Goal: Check status: Check status

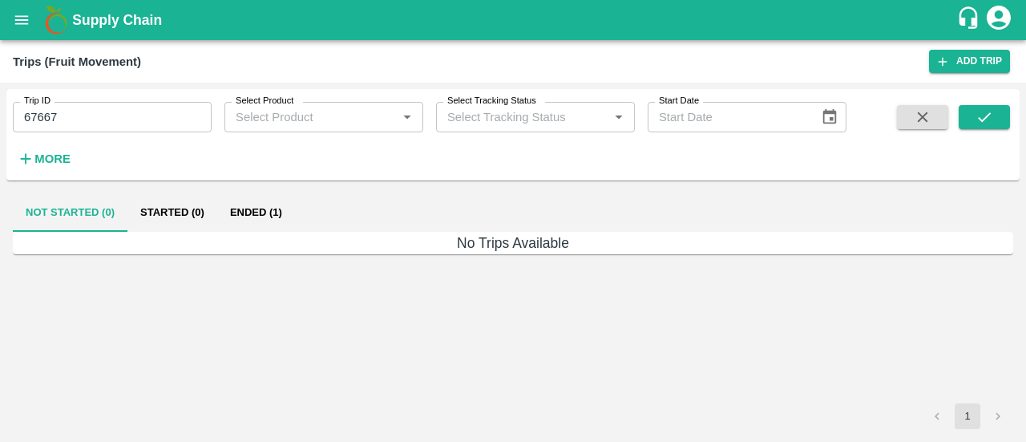
click at [10, 20] on button "open drawer" at bounding box center [21, 20] width 37 height 37
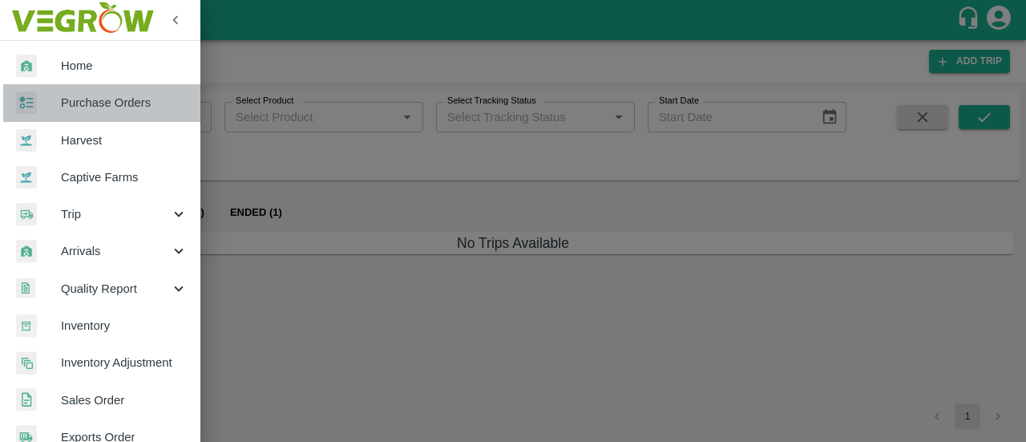
click at [111, 114] on link "Purchase Orders" at bounding box center [100, 102] width 200 height 37
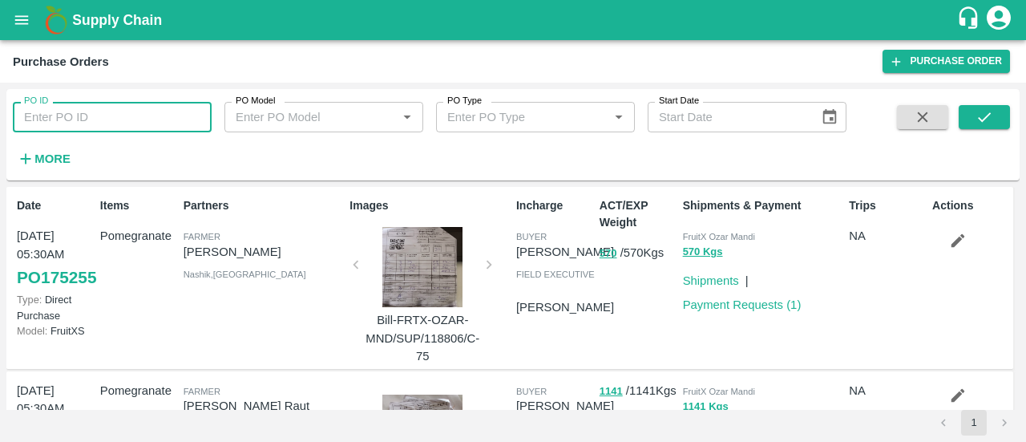
click at [152, 119] on input "PO ID" at bounding box center [112, 117] width 199 height 30
paste input "121776"
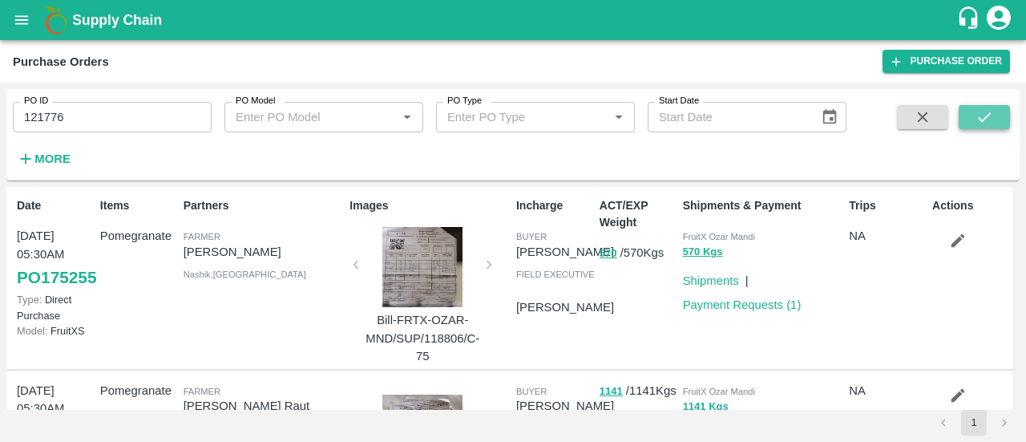
click at [967, 111] on button "submit" at bounding box center [984, 117] width 51 height 24
click at [992, 118] on icon "submit" at bounding box center [985, 117] width 18 height 18
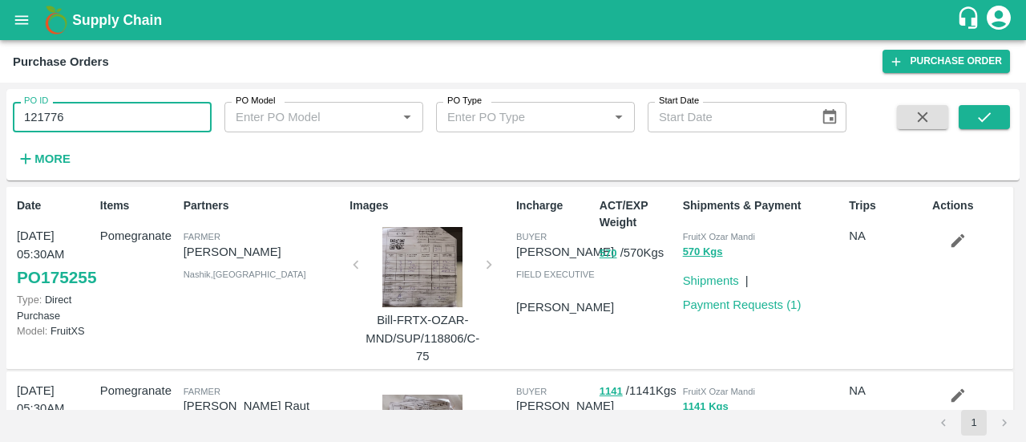
click at [106, 108] on input "121776" at bounding box center [112, 117] width 199 height 30
type input "121776"
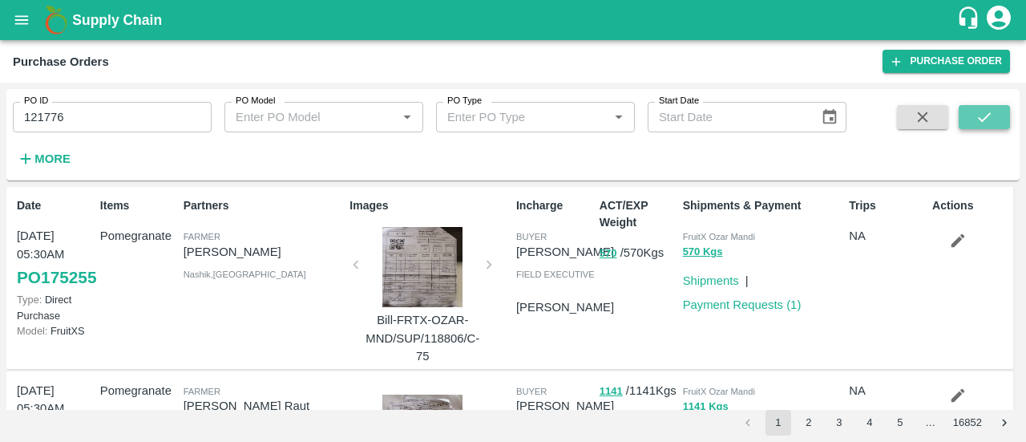
click at [980, 113] on icon "submit" at bounding box center [985, 117] width 18 height 18
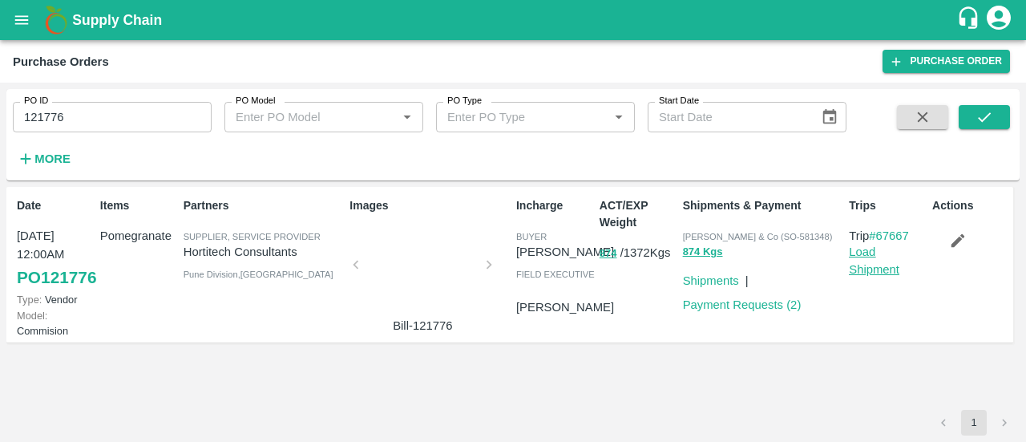
click at [869, 263] on link "Load Shipment" at bounding box center [874, 260] width 51 height 30
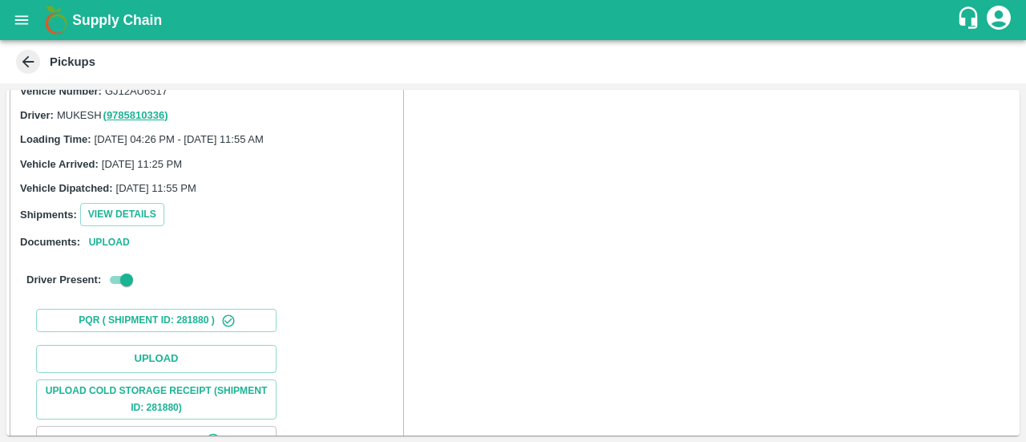
scroll to position [95, 0]
click at [109, 250] on button "Upload" at bounding box center [108, 241] width 51 height 17
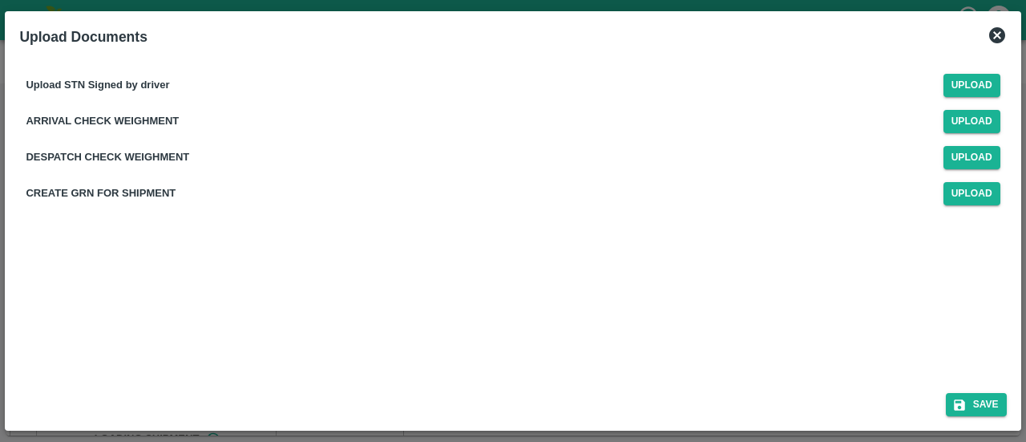
click at [994, 35] on icon at bounding box center [998, 35] width 16 height 16
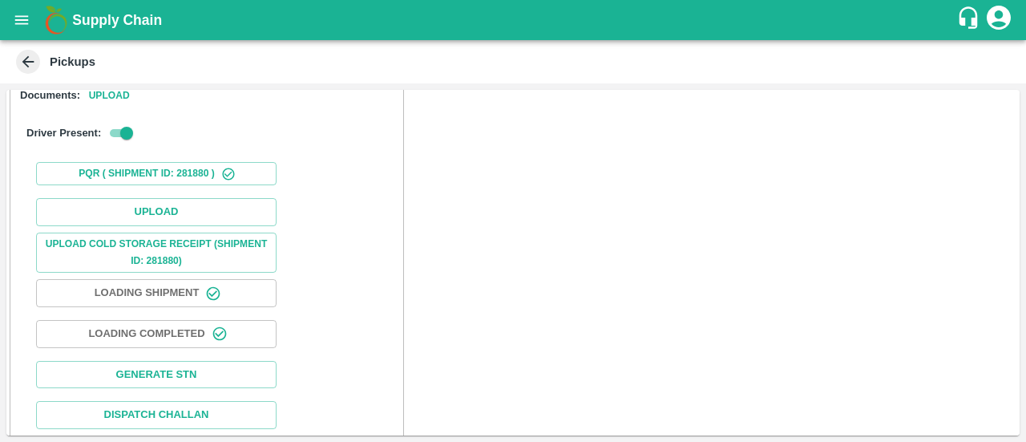
scroll to position [243, 0]
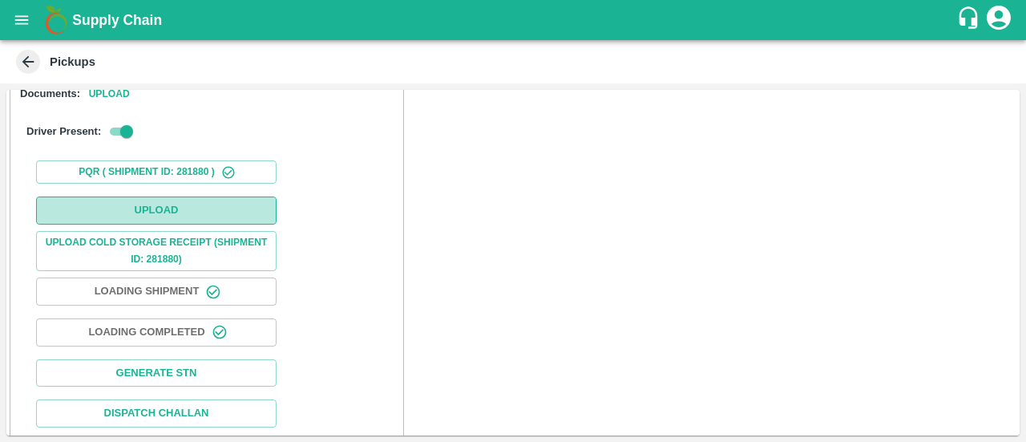
click at [196, 225] on button "Upload" at bounding box center [156, 210] width 241 height 28
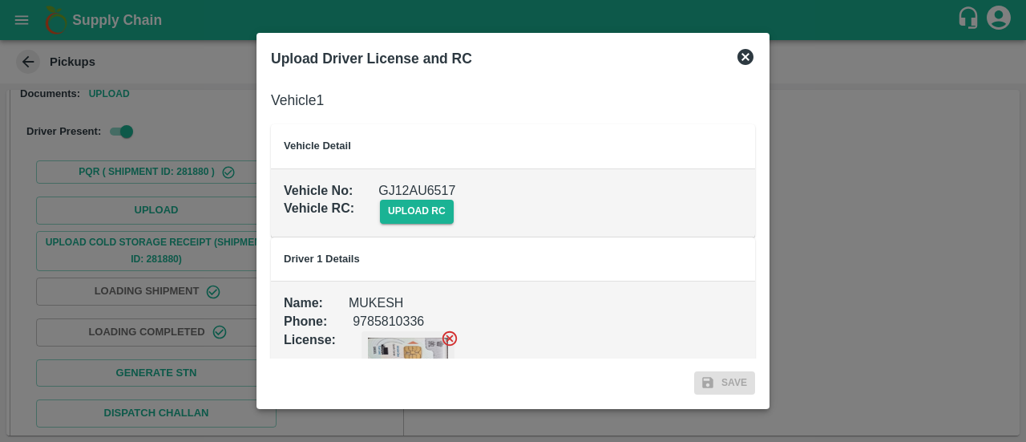
scroll to position [0, 0]
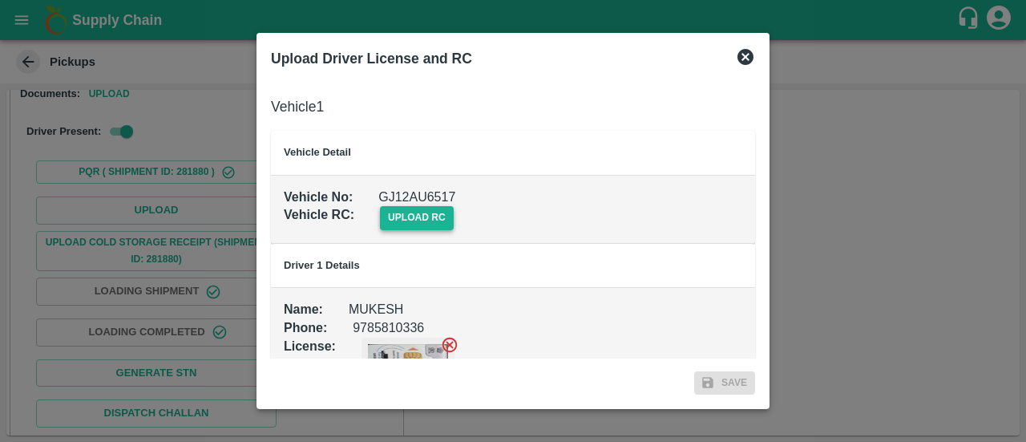
click at [425, 222] on span "upload rc" at bounding box center [417, 217] width 74 height 23
click at [0, 0] on input "upload rc" at bounding box center [0, 0] width 0 height 0
click at [399, 213] on span "upload rc" at bounding box center [417, 217] width 74 height 23
click at [0, 0] on input "upload rc" at bounding box center [0, 0] width 0 height 0
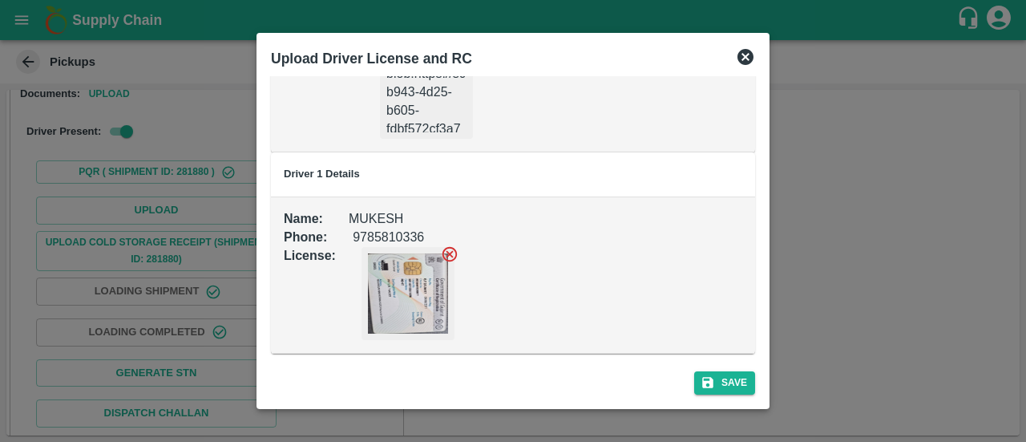
scroll to position [160, 0]
click at [730, 383] on button "Save" at bounding box center [724, 382] width 61 height 23
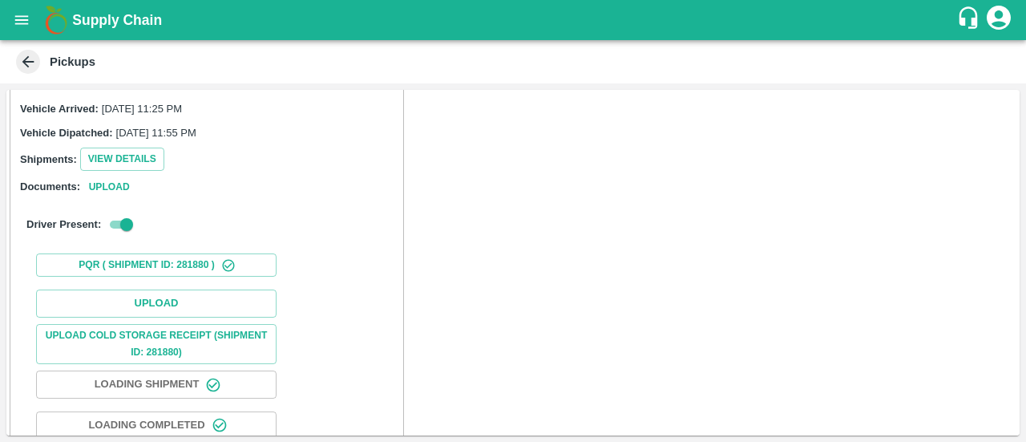
scroll to position [152, 0]
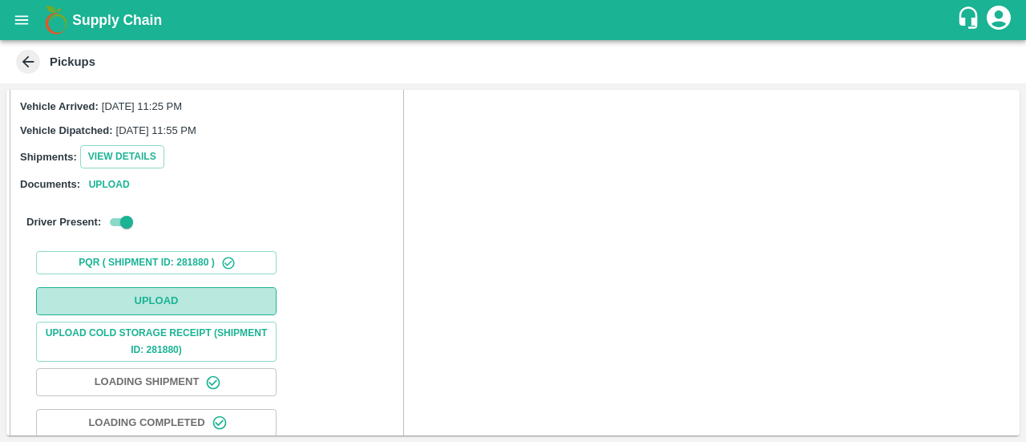
click at [154, 310] on button "Upload" at bounding box center [156, 301] width 241 height 28
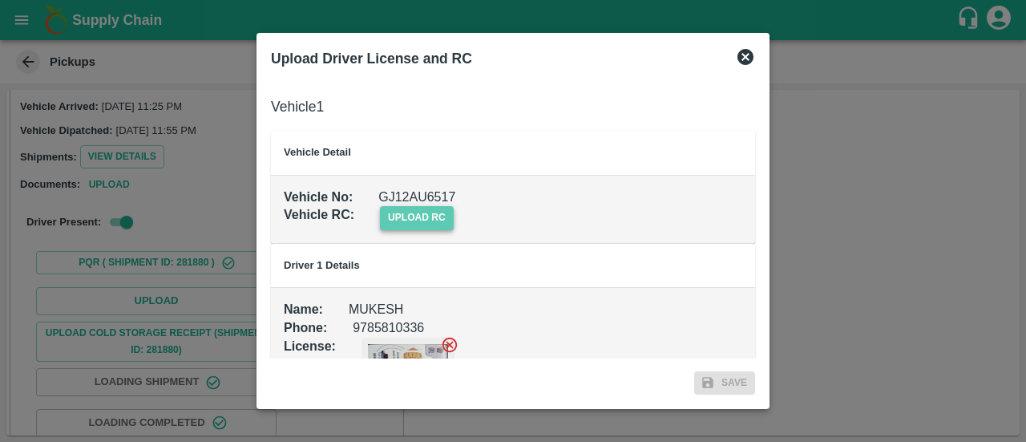
click at [431, 214] on span "upload rc" at bounding box center [417, 217] width 74 height 23
click at [0, 0] on input "upload rc" at bounding box center [0, 0] width 0 height 0
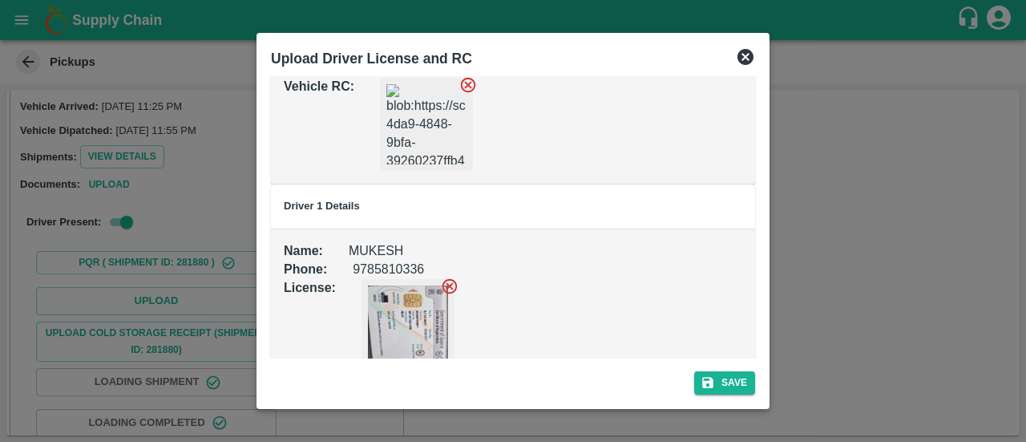
scroll to position [138, 0]
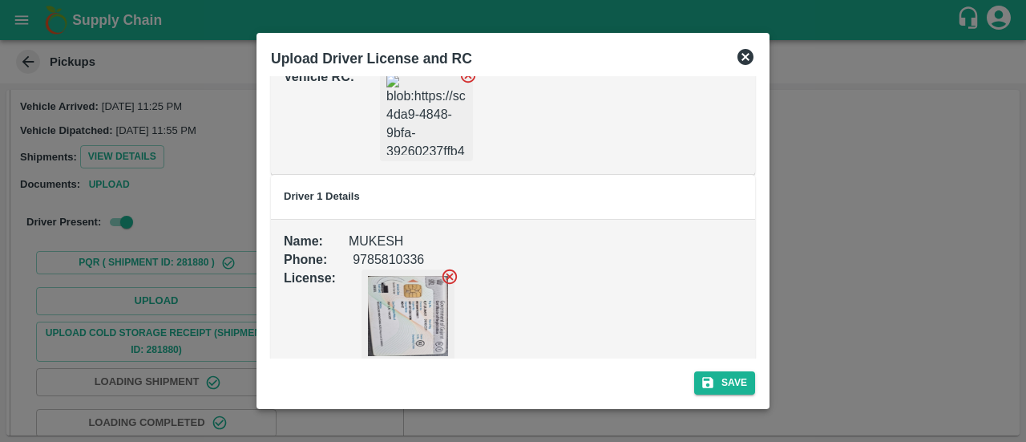
click at [398, 326] on img at bounding box center [408, 316] width 80 height 80
click at [416, 110] on img at bounding box center [427, 115] width 80 height 80
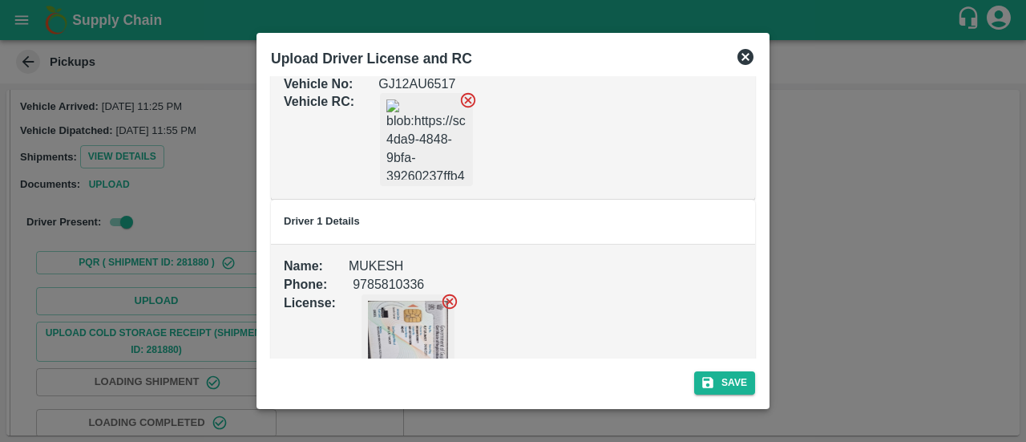
scroll to position [160, 0]
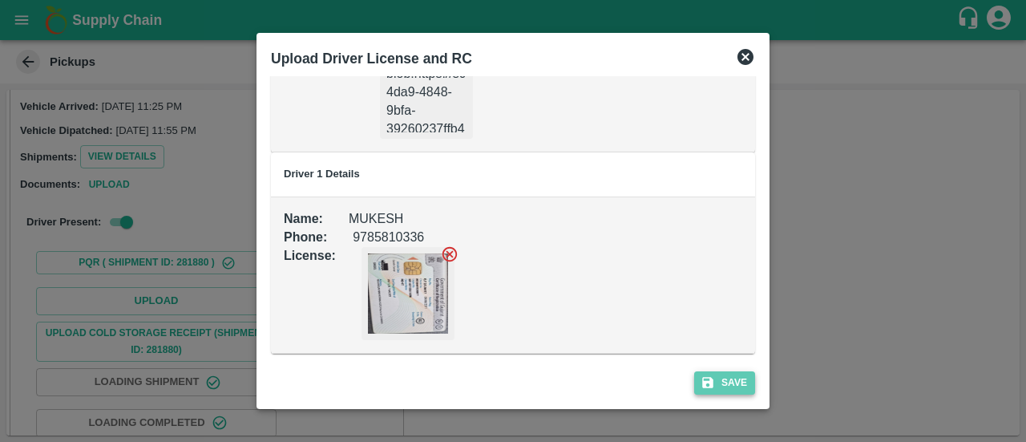
click at [712, 378] on icon "submit" at bounding box center [708, 382] width 14 height 14
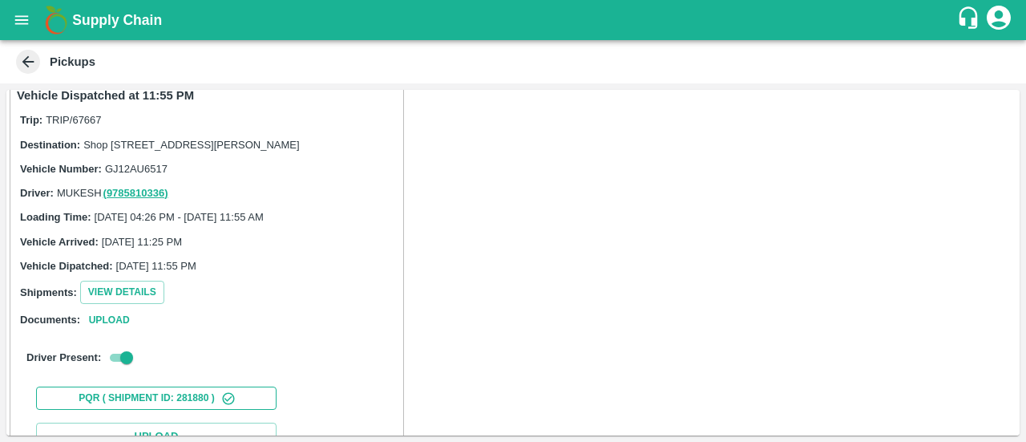
scroll to position [0, 0]
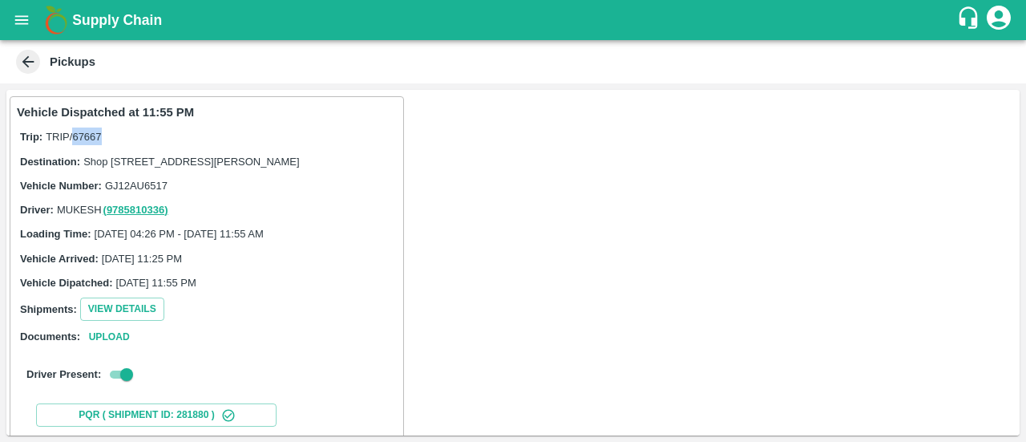
drag, startPoint x: 107, startPoint y: 138, endPoint x: 74, endPoint y: 134, distance: 33.1
click at [74, 134] on div "Trip: TRIP/67667" at bounding box center [207, 137] width 374 height 18
copy span "67667"
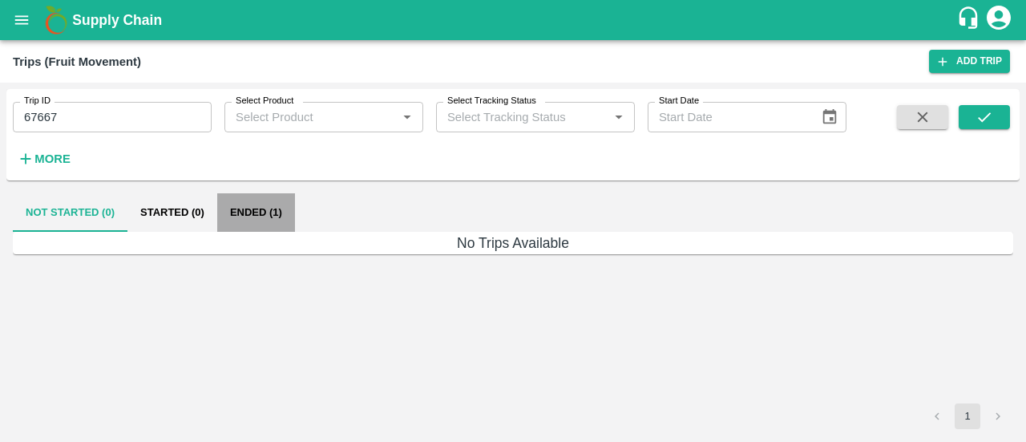
click at [236, 212] on button "Ended (1)" at bounding box center [256, 212] width 78 height 38
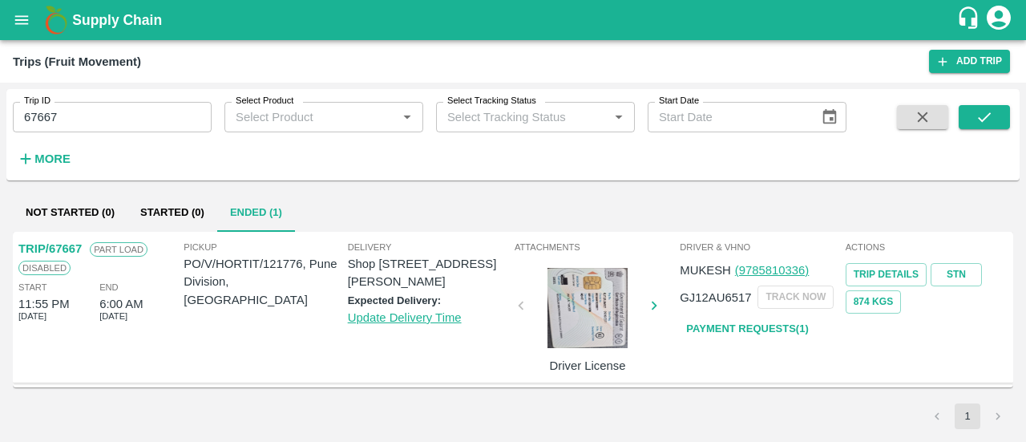
click at [51, 246] on p "TRIP/67667" at bounding box center [49, 249] width 63 height 18
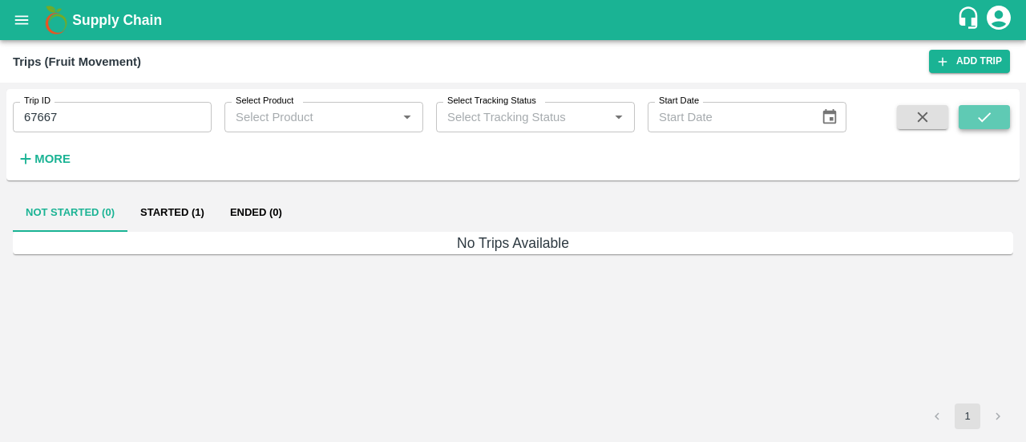
click at [981, 124] on icon "submit" at bounding box center [985, 117] width 18 height 18
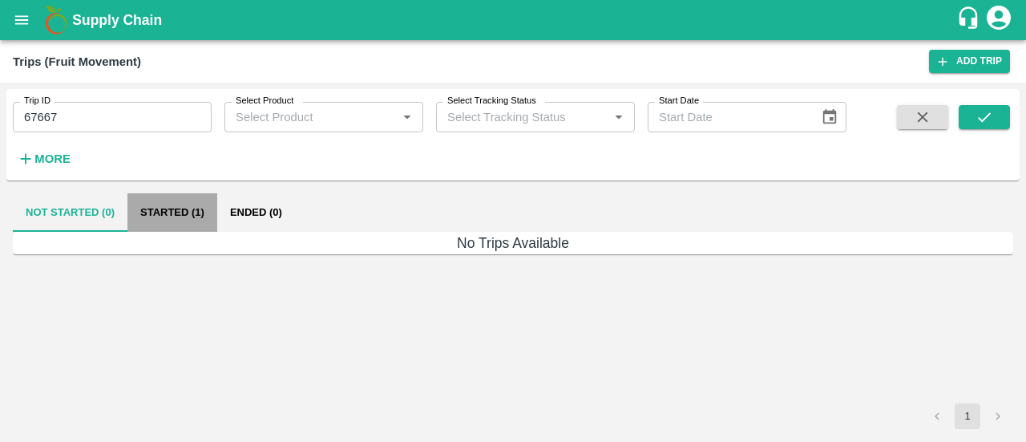
click at [163, 203] on button "Started (1)" at bounding box center [173, 212] width 90 height 38
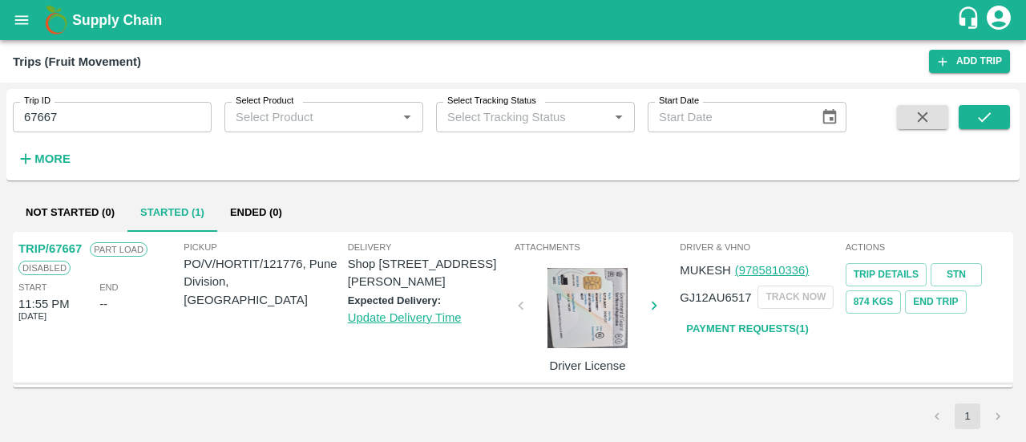
click at [59, 253] on p "TRIP/67667" at bounding box center [49, 249] width 63 height 18
click at [30, 19] on icon "open drawer" at bounding box center [22, 20] width 18 height 18
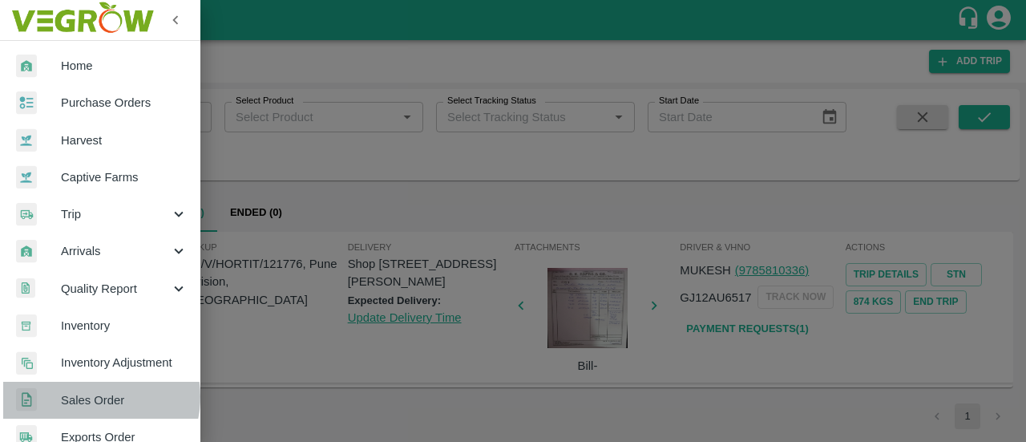
click at [88, 396] on span "Sales Order" at bounding box center [124, 400] width 127 height 18
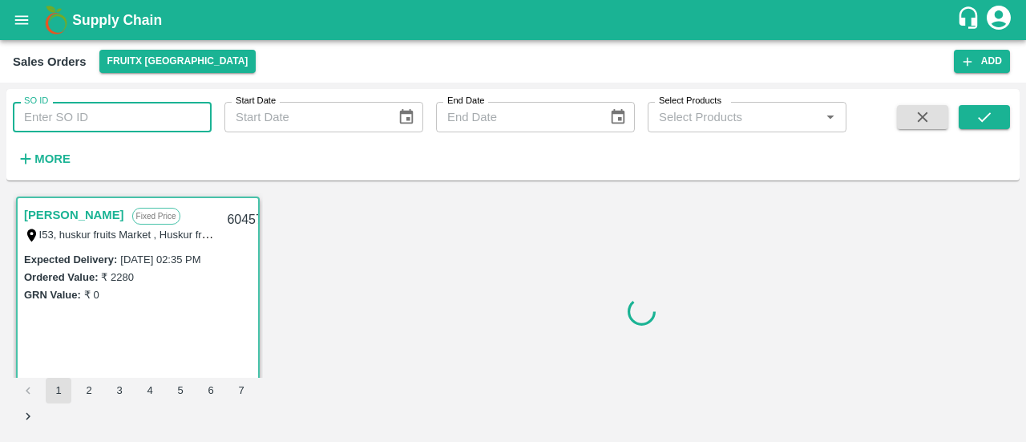
click at [80, 107] on input "SO ID" at bounding box center [112, 117] width 199 height 30
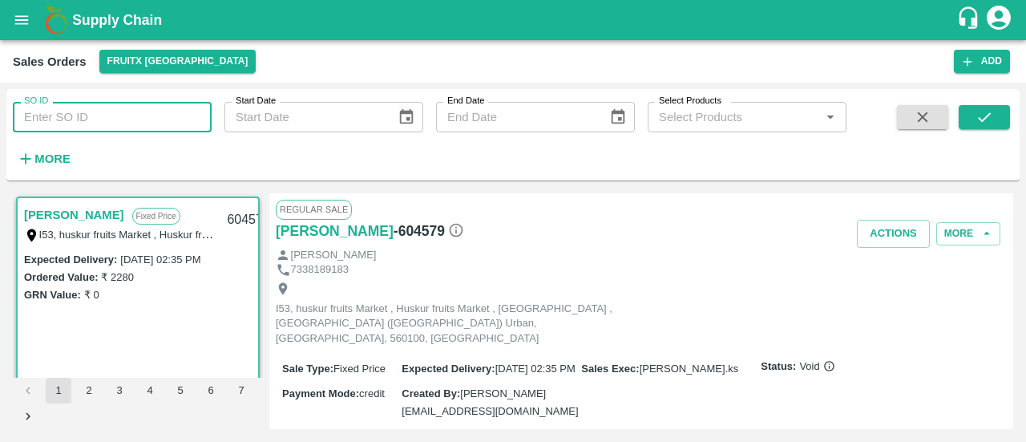
paste input "581348"
type input "581348"
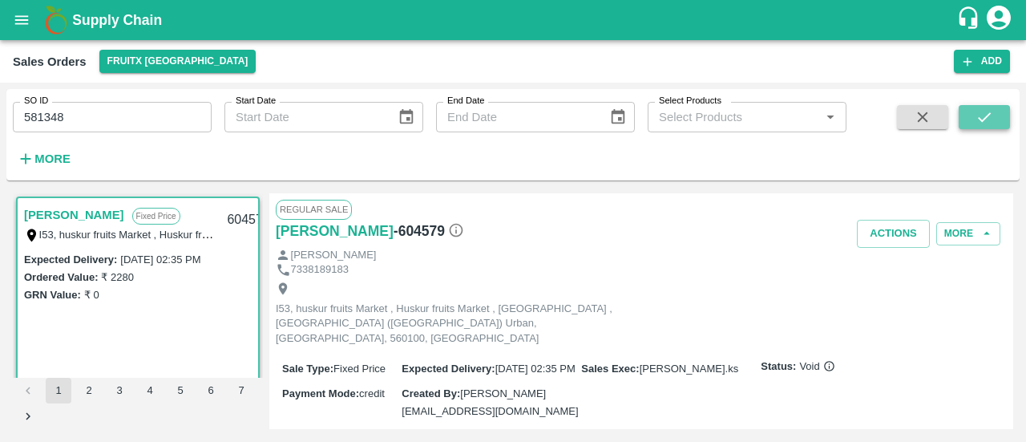
click at [969, 111] on button "submit" at bounding box center [984, 117] width 51 height 24
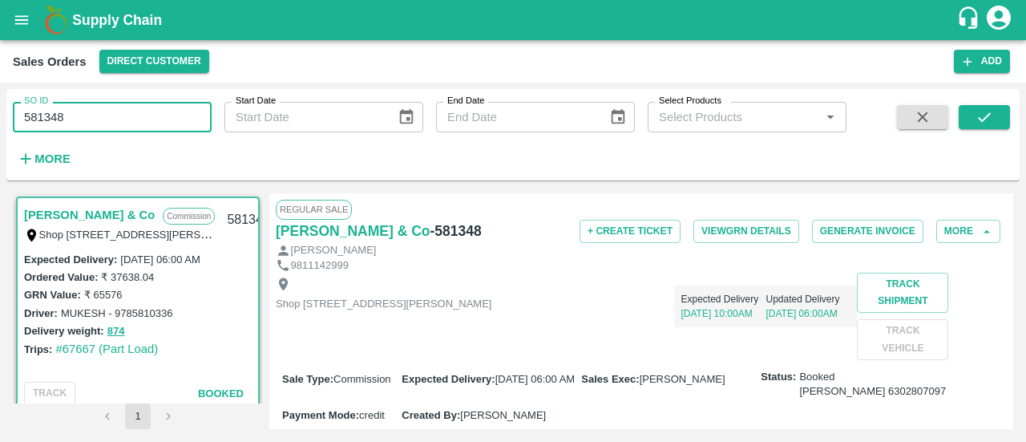
drag, startPoint x: 160, startPoint y: 113, endPoint x: 26, endPoint y: 124, distance: 135.2
click at [26, 124] on input "581348" at bounding box center [112, 117] width 199 height 30
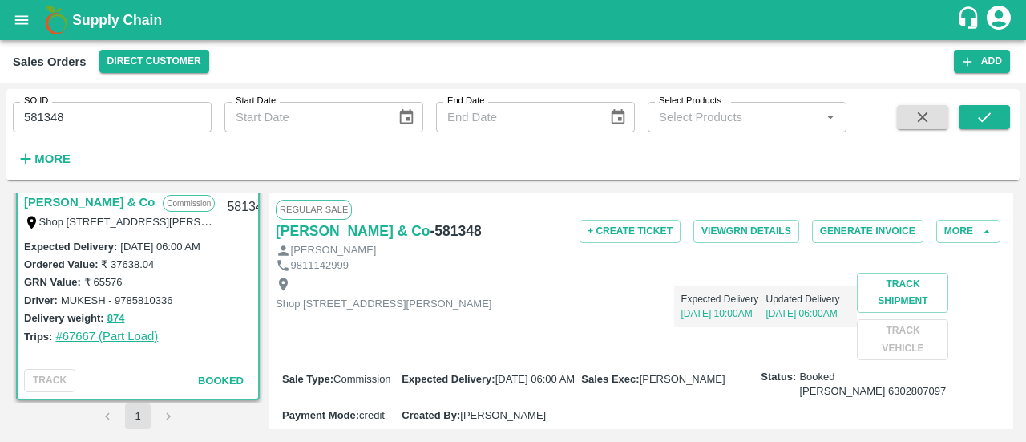
click at [75, 338] on link "#67667 (Part Load)" at bounding box center [106, 336] width 103 height 13
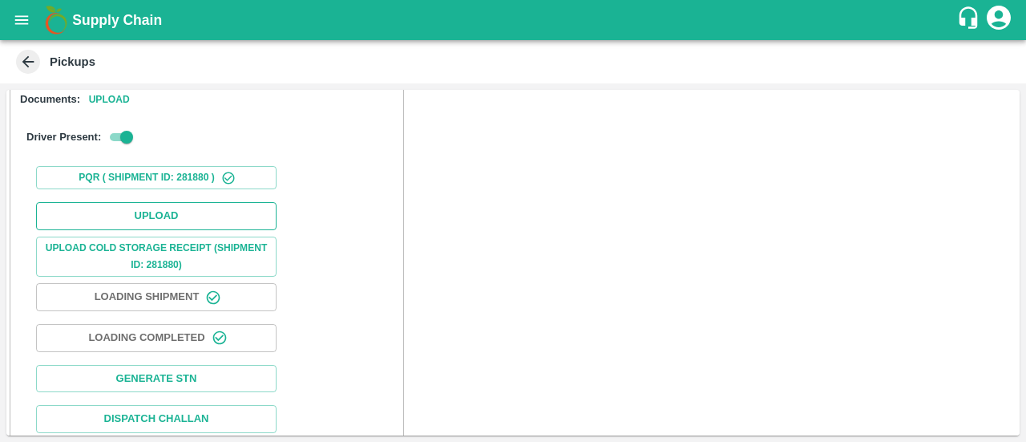
scroll to position [231, 0]
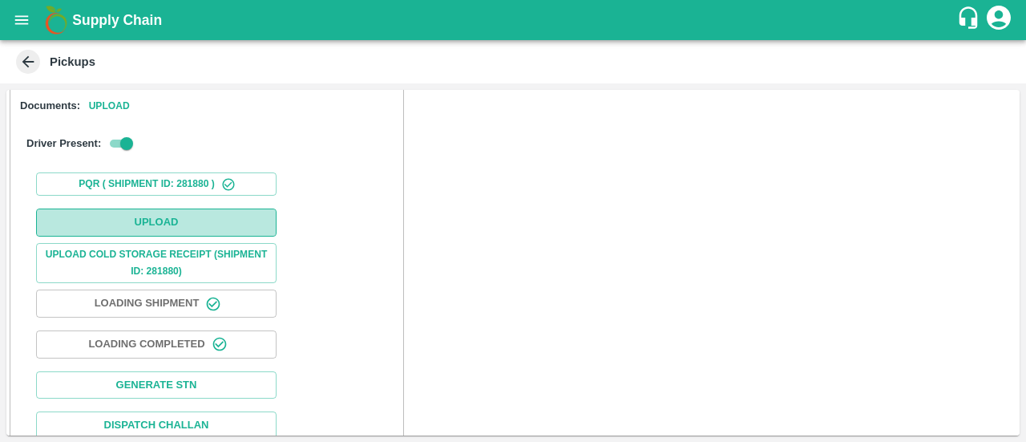
click at [177, 237] on button "Upload" at bounding box center [156, 222] width 241 height 28
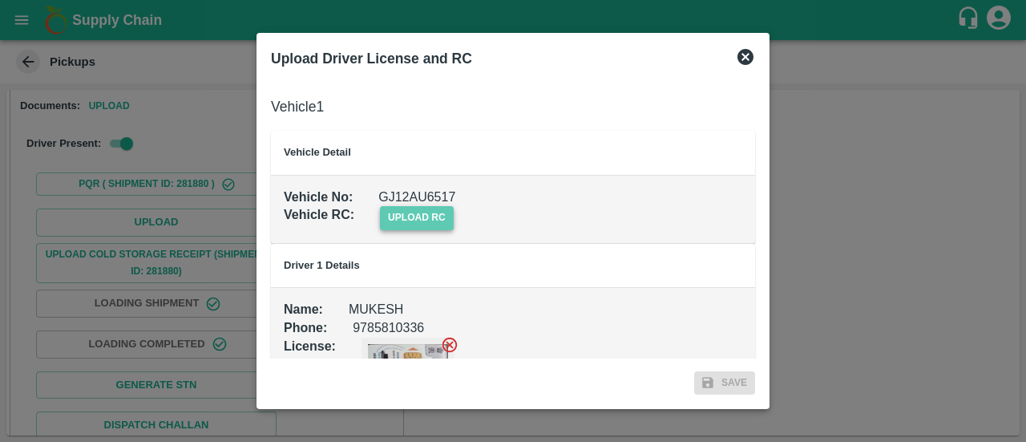
click at [415, 224] on span "upload rc" at bounding box center [417, 217] width 74 height 23
click at [0, 0] on input "upload rc" at bounding box center [0, 0] width 0 height 0
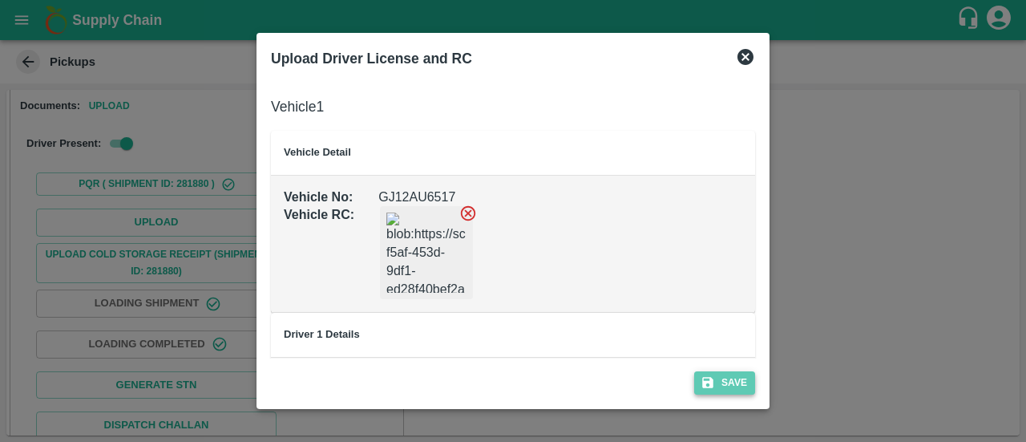
click at [714, 382] on icon "submit" at bounding box center [708, 382] width 14 height 14
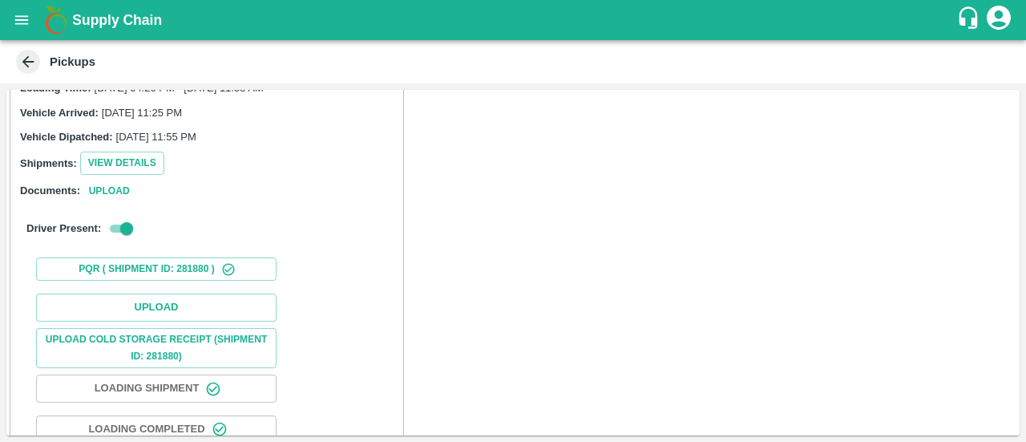
scroll to position [144, 0]
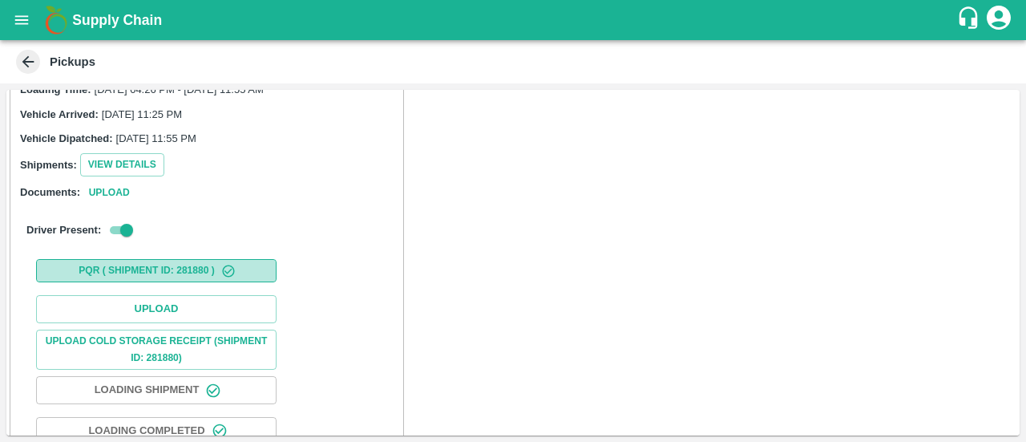
drag, startPoint x: 176, startPoint y: 284, endPoint x: 194, endPoint y: 287, distance: 17.9
click at [194, 282] on button "PQR ( Shipment Id: 281880 )" at bounding box center [156, 270] width 241 height 23
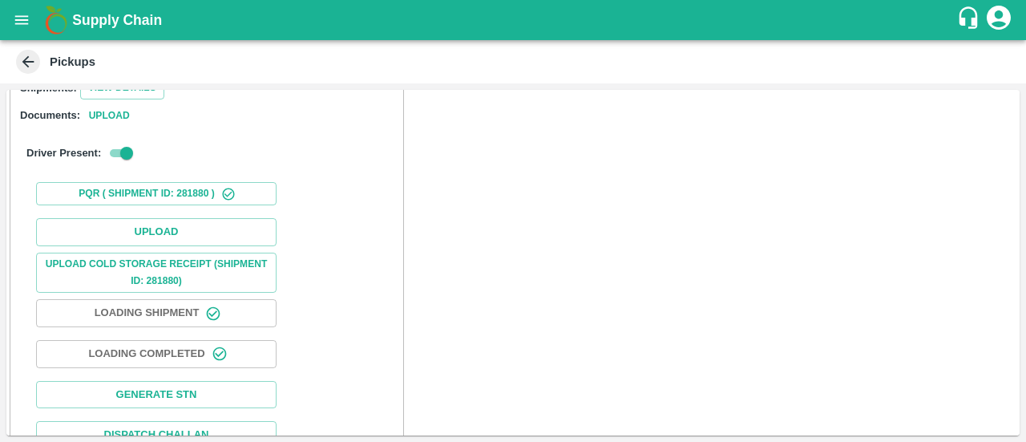
scroll to position [268, 0]
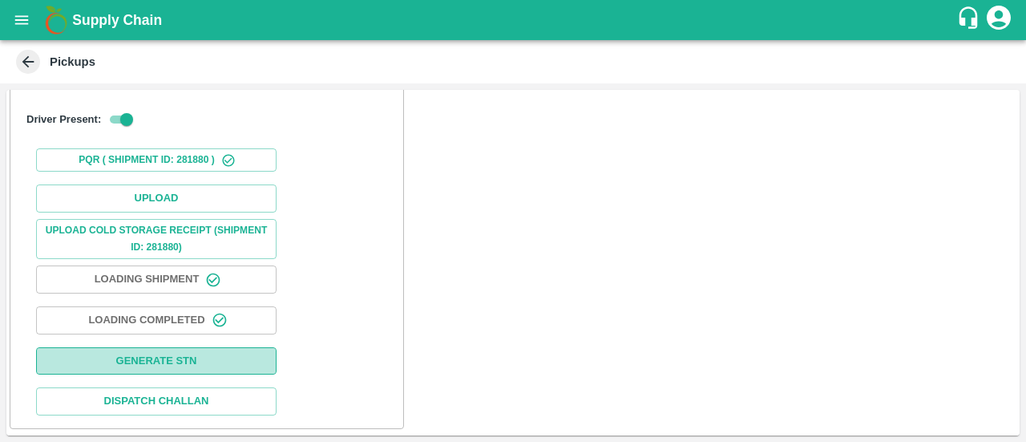
click at [172, 357] on button "Generate STN" at bounding box center [156, 361] width 241 height 28
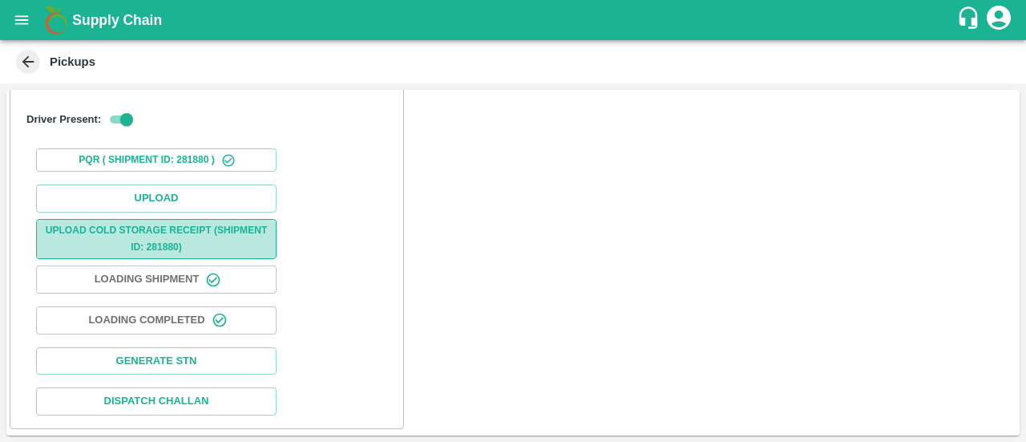
click at [144, 246] on button "Upload Cold Storage Receipt (SHIPMENT ID: 281880)" at bounding box center [156, 239] width 241 height 40
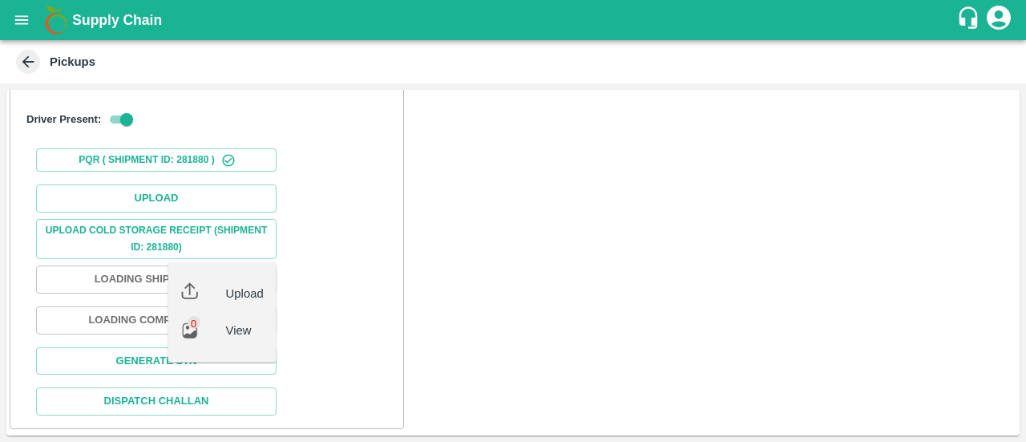
click at [329, 264] on div "Upload Upload Cold Storage Receipt (SHIPMENT ID: 281880) Upload 0 View Loading …" at bounding box center [207, 300] width 380 height 244
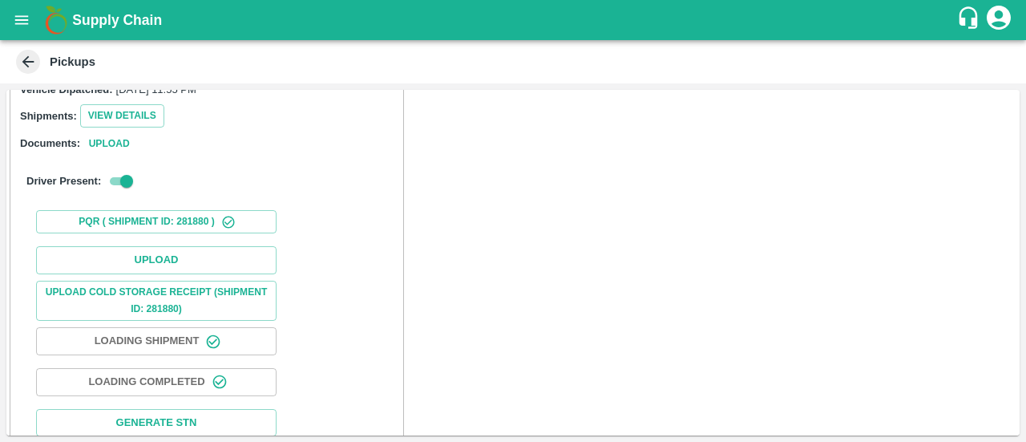
scroll to position [0, 0]
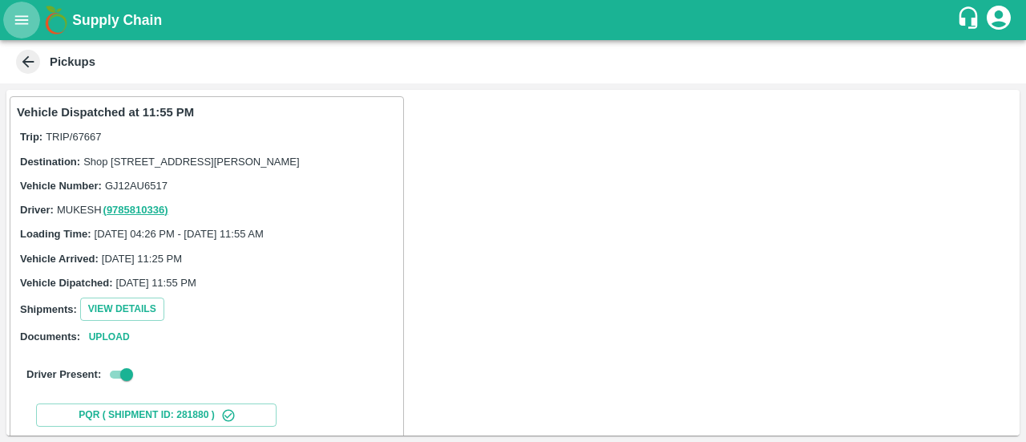
click at [13, 27] on icon "open drawer" at bounding box center [22, 20] width 18 height 18
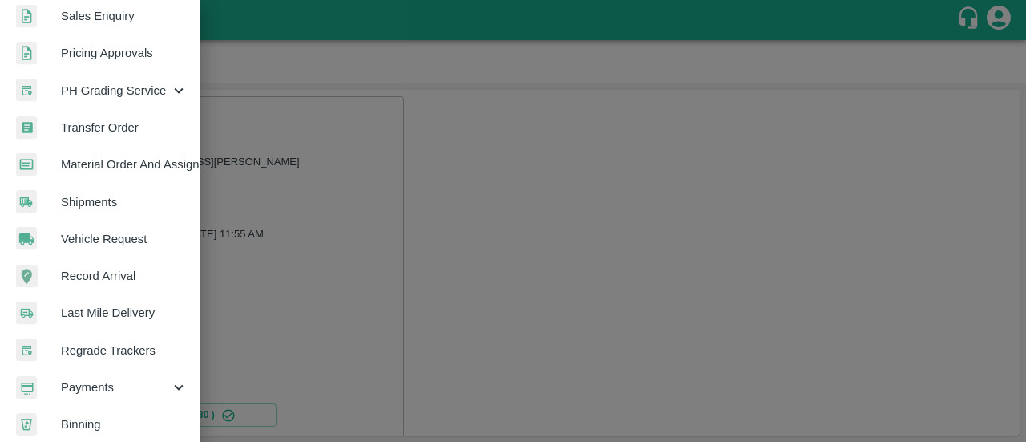
scroll to position [459, 0]
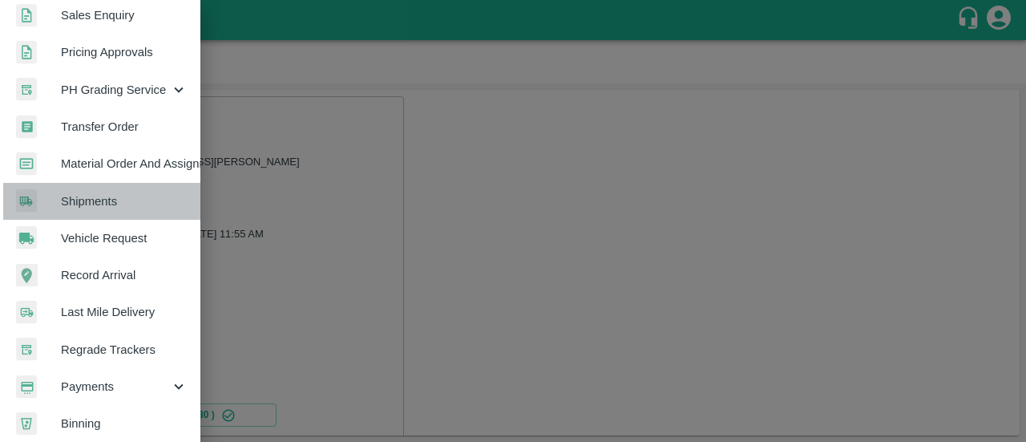
click at [104, 209] on link "Shipments" at bounding box center [100, 201] width 200 height 37
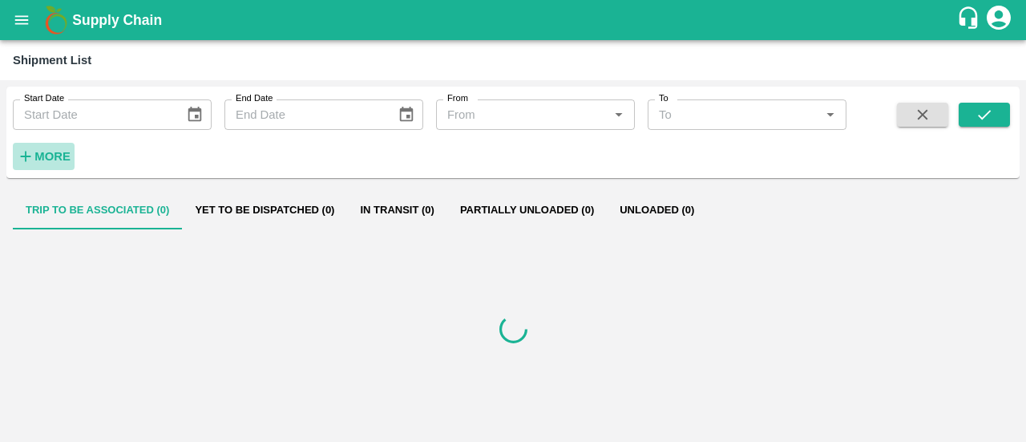
click at [39, 148] on h6 "More" at bounding box center [52, 156] width 36 height 21
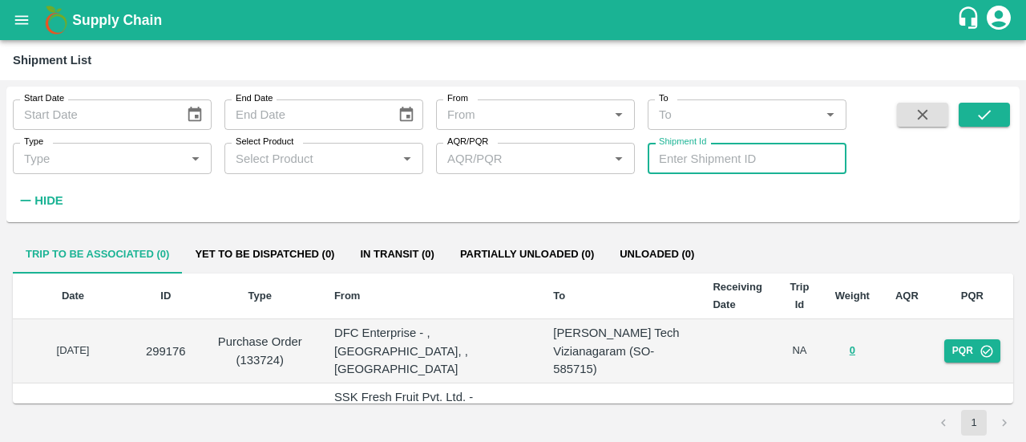
click at [688, 161] on input "Shipment Id" at bounding box center [747, 158] width 199 height 30
type input "281880"
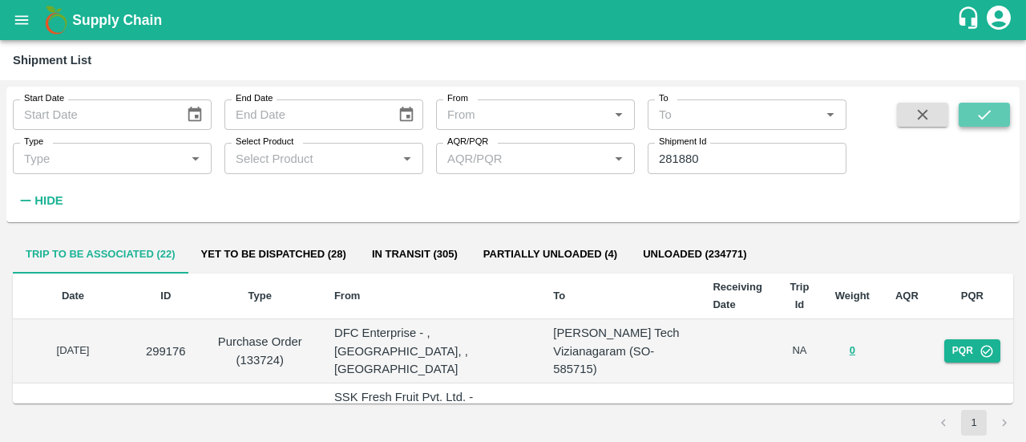
click at [987, 121] on icon "submit" at bounding box center [985, 115] width 18 height 18
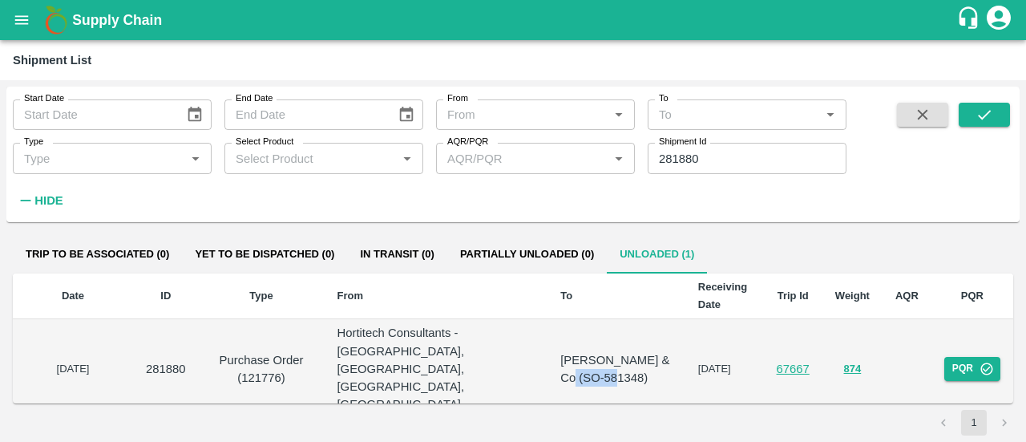
drag, startPoint x: 589, startPoint y: 350, endPoint x: 631, endPoint y: 350, distance: 42.5
click at [631, 351] on p "[PERSON_NAME] & Co (SO-581348)" at bounding box center [617, 369] width 112 height 36
click at [629, 351] on p "[PERSON_NAME] & Co (SO-581348)" at bounding box center [617, 369] width 112 height 36
drag, startPoint x: 629, startPoint y: 349, endPoint x: 592, endPoint y: 352, distance: 37.0
click at [592, 352] on p "[PERSON_NAME] & Co (SO-581348)" at bounding box center [617, 369] width 112 height 36
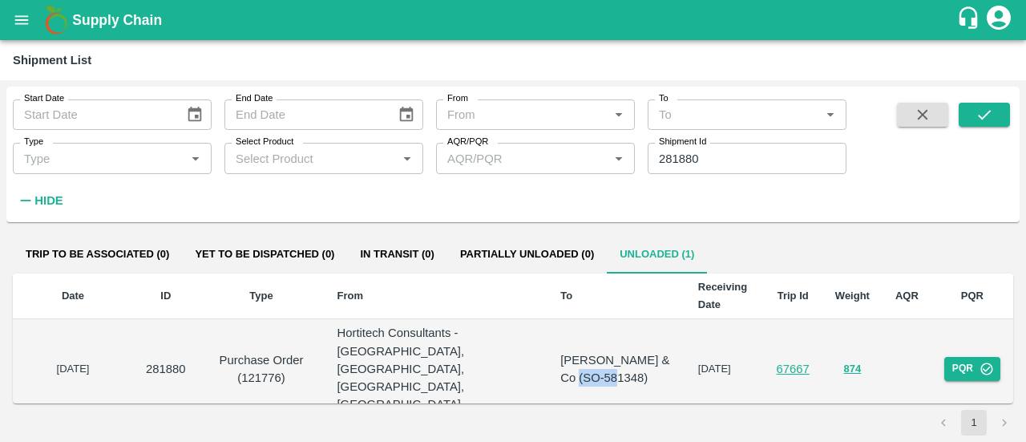
copy p "581348"
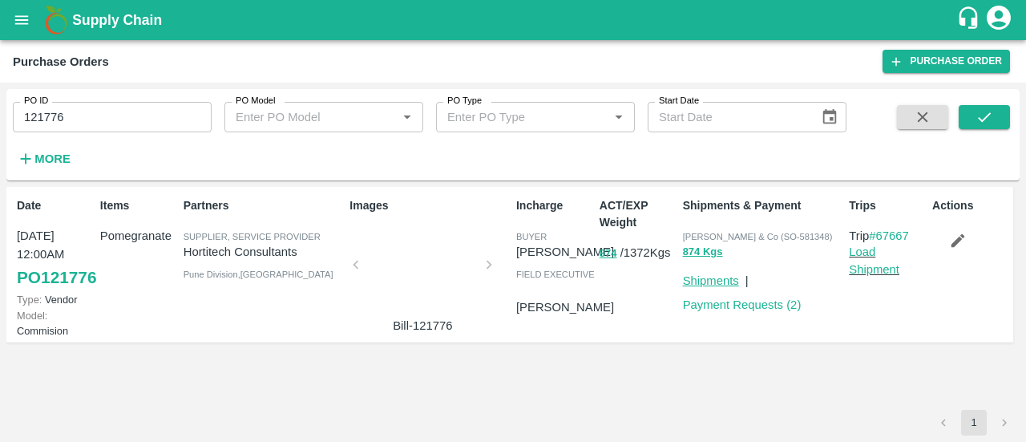
click at [720, 286] on link "Shipments" at bounding box center [711, 280] width 56 height 13
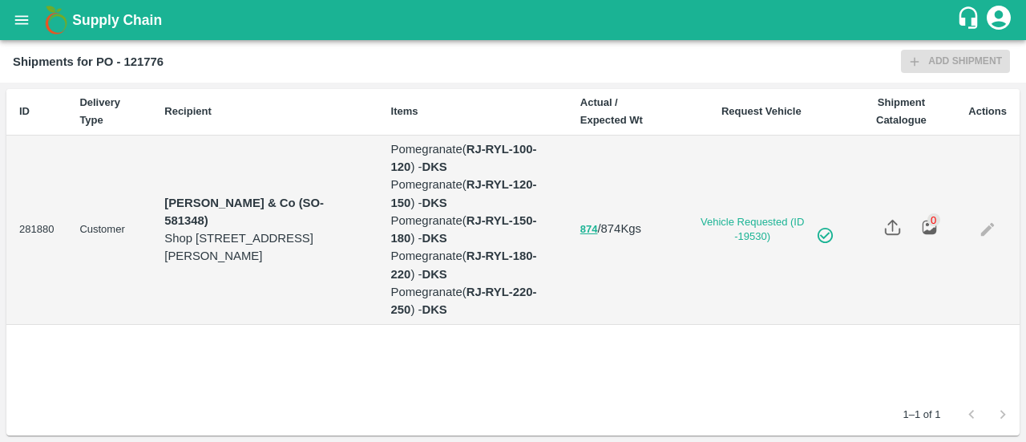
click at [162, 68] on h2 "Shipments for PO - 121776" at bounding box center [88, 61] width 151 height 21
click at [537, 297] on b "RJ-RYL-220-250" at bounding box center [464, 300] width 146 height 30
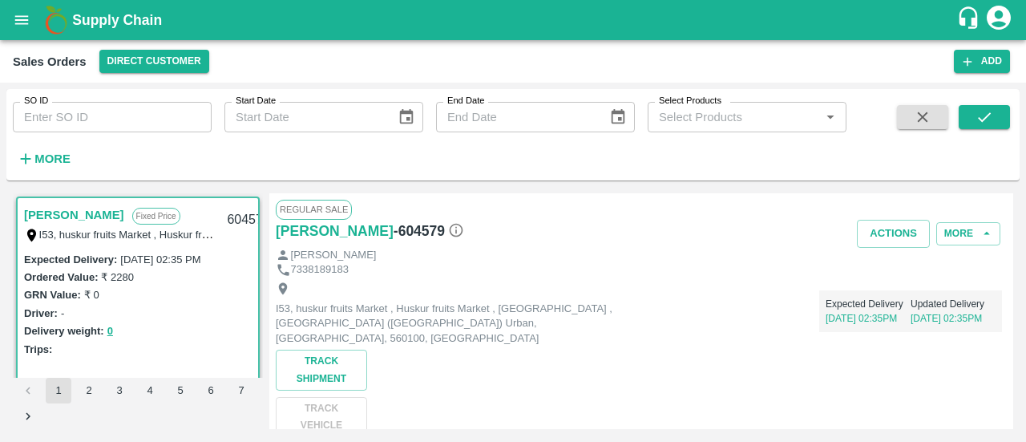
click at [14, 14] on icon "open drawer" at bounding box center [22, 20] width 18 height 18
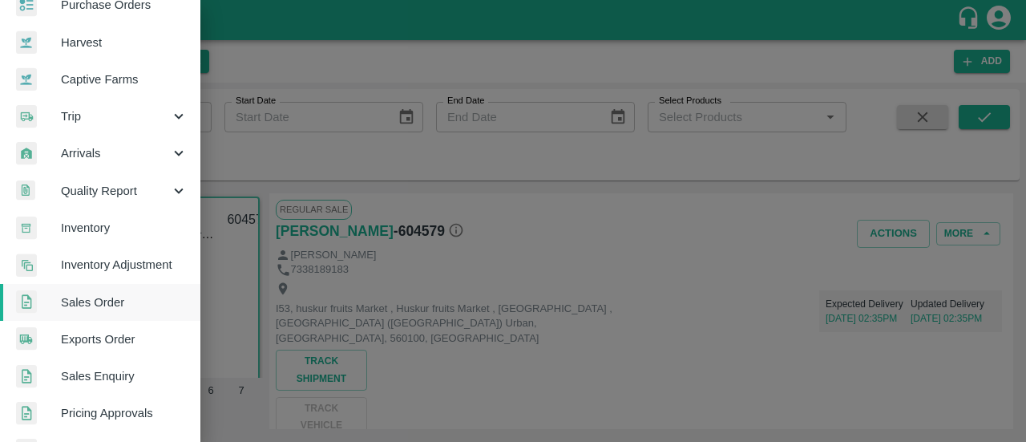
scroll to position [99, 0]
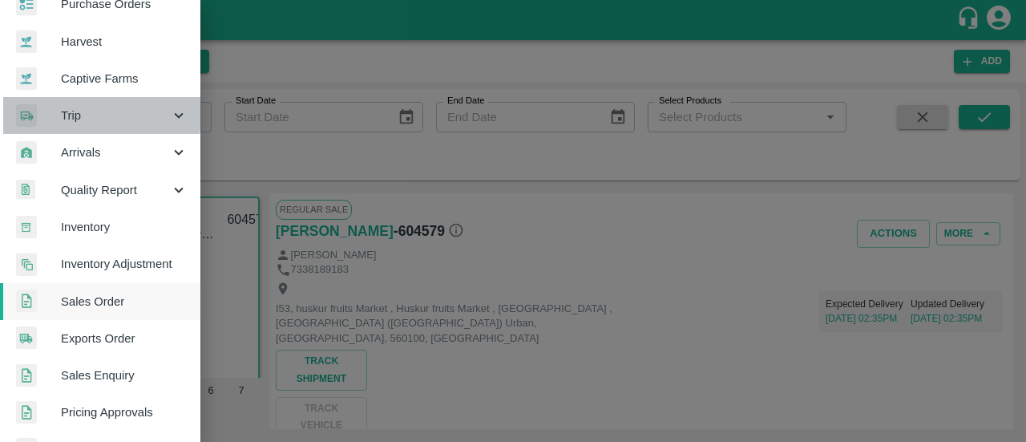
click at [101, 111] on span "Trip" at bounding box center [115, 116] width 109 height 18
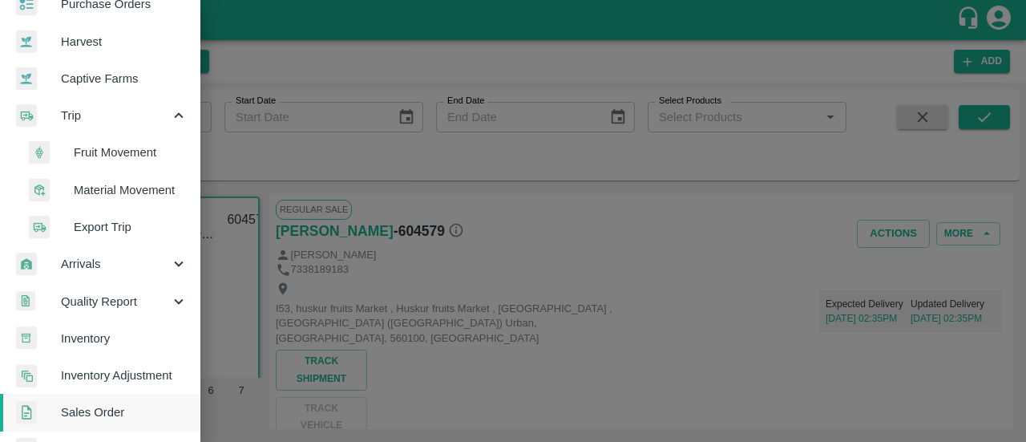
click at [111, 147] on span "Fruit Movement" at bounding box center [131, 153] width 114 height 18
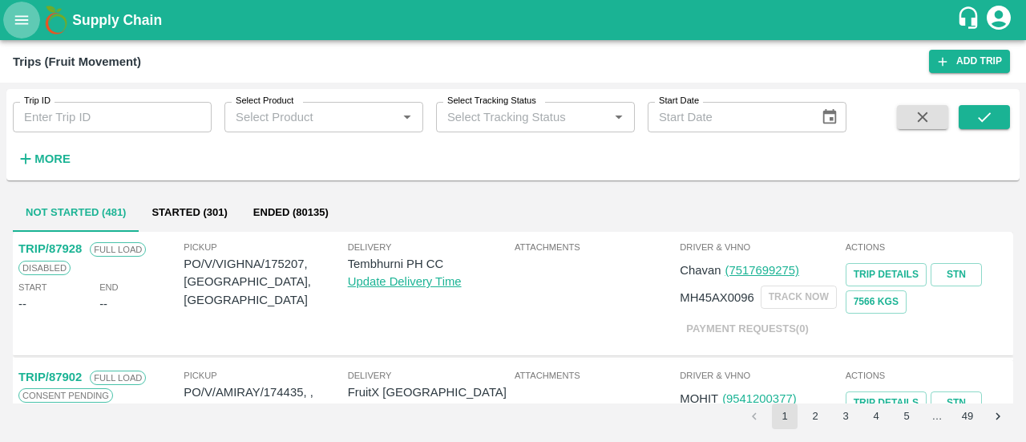
click at [22, 20] on icon "open drawer" at bounding box center [22, 19] width 14 height 9
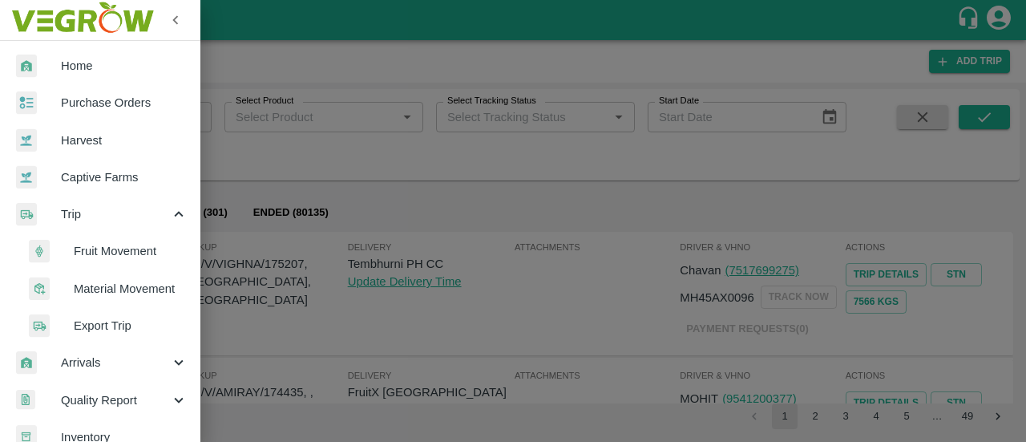
click at [276, 224] on div at bounding box center [513, 221] width 1026 height 442
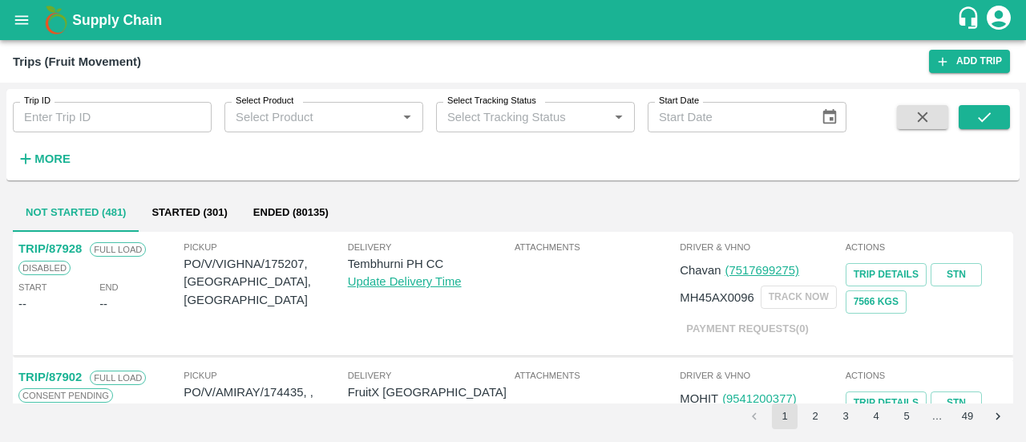
click at [13, 20] on icon "open drawer" at bounding box center [22, 20] width 18 height 18
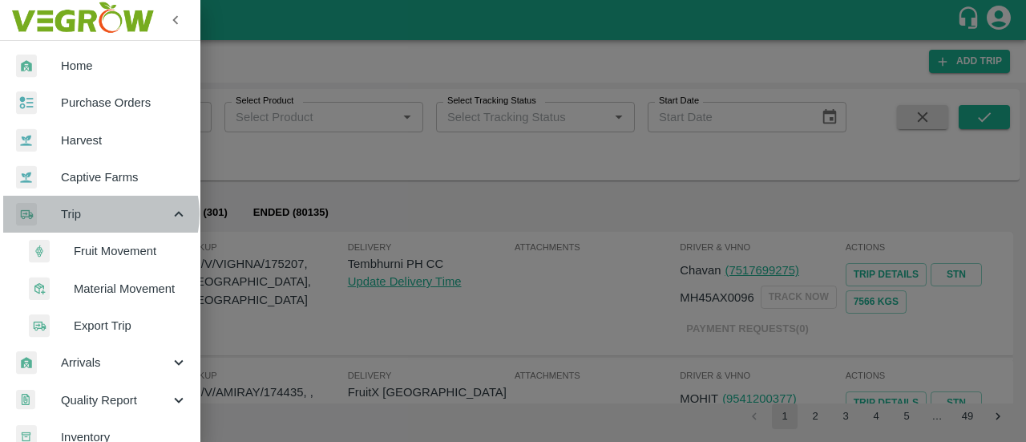
click at [99, 214] on span "Trip" at bounding box center [115, 214] width 109 height 18
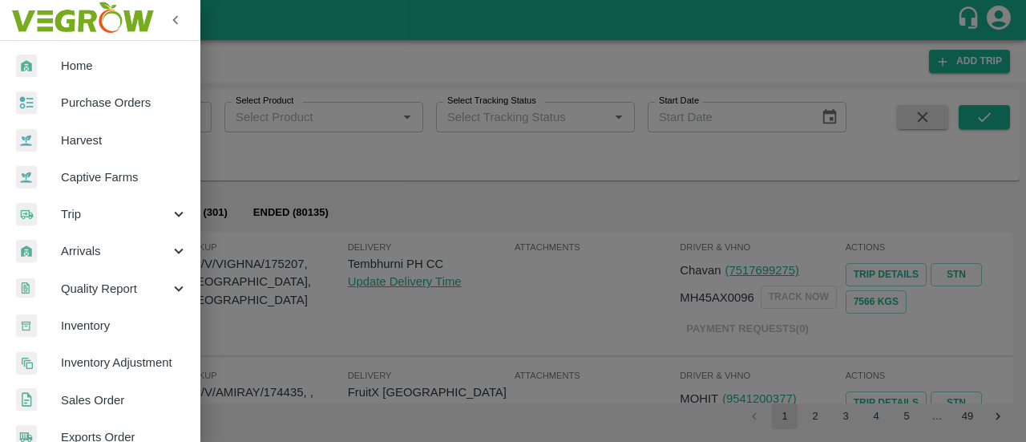
click at [87, 391] on span "Sales Order" at bounding box center [124, 400] width 127 height 18
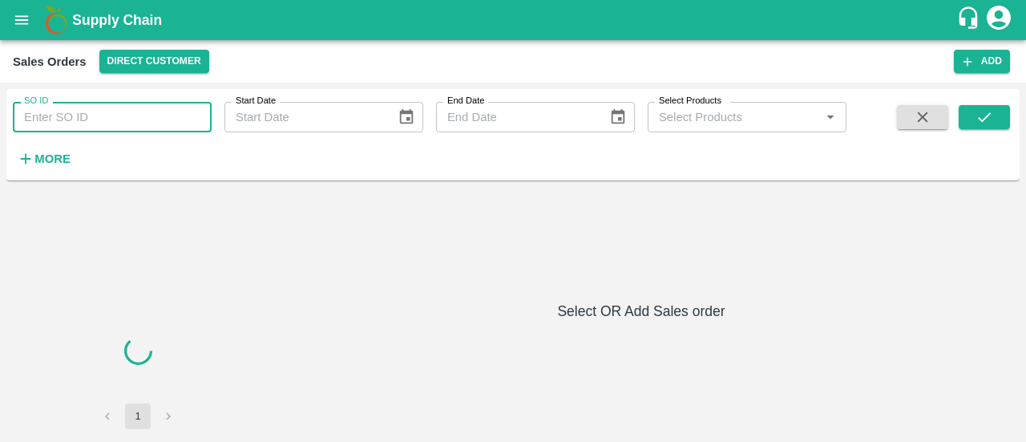
click at [106, 103] on input "SO ID" at bounding box center [112, 117] width 199 height 30
paste input "603939"
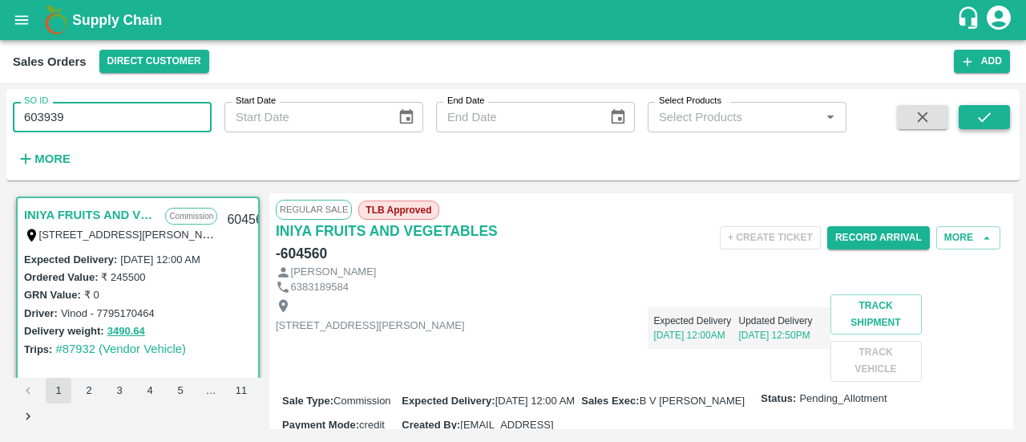
type input "603939"
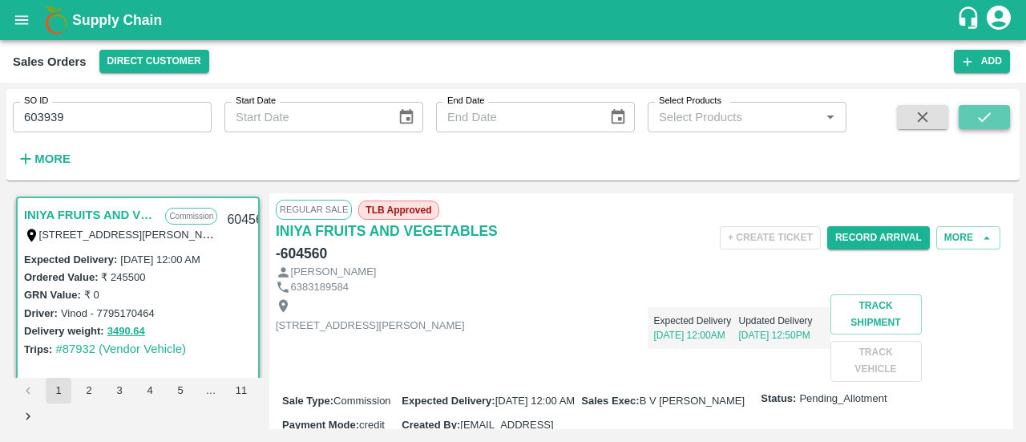
click at [982, 111] on icon "submit" at bounding box center [985, 117] width 18 height 18
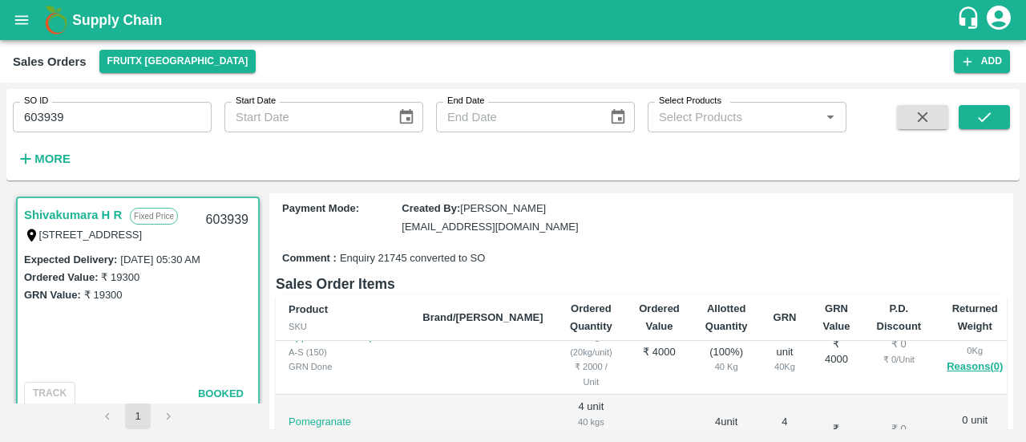
scroll to position [346, 0]
